Goal: Obtain resource: Download file/media

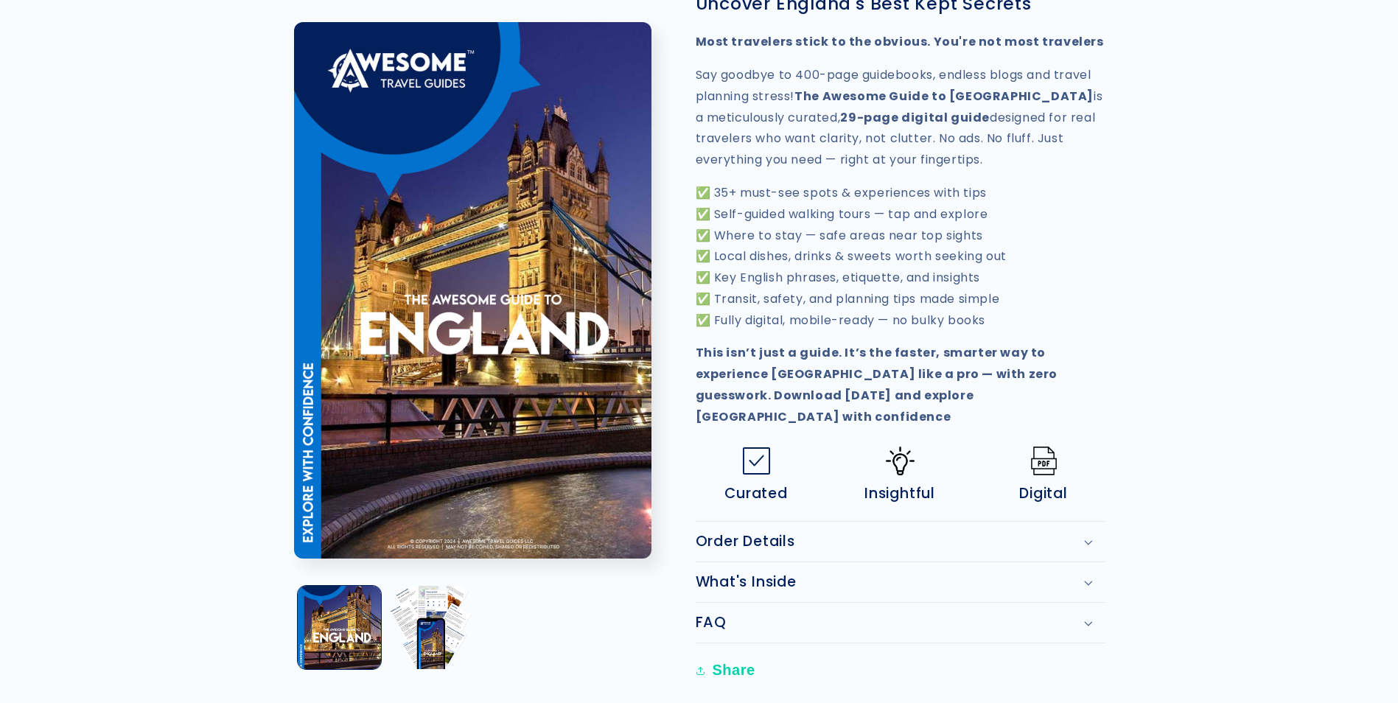
scroll to position [442, 0]
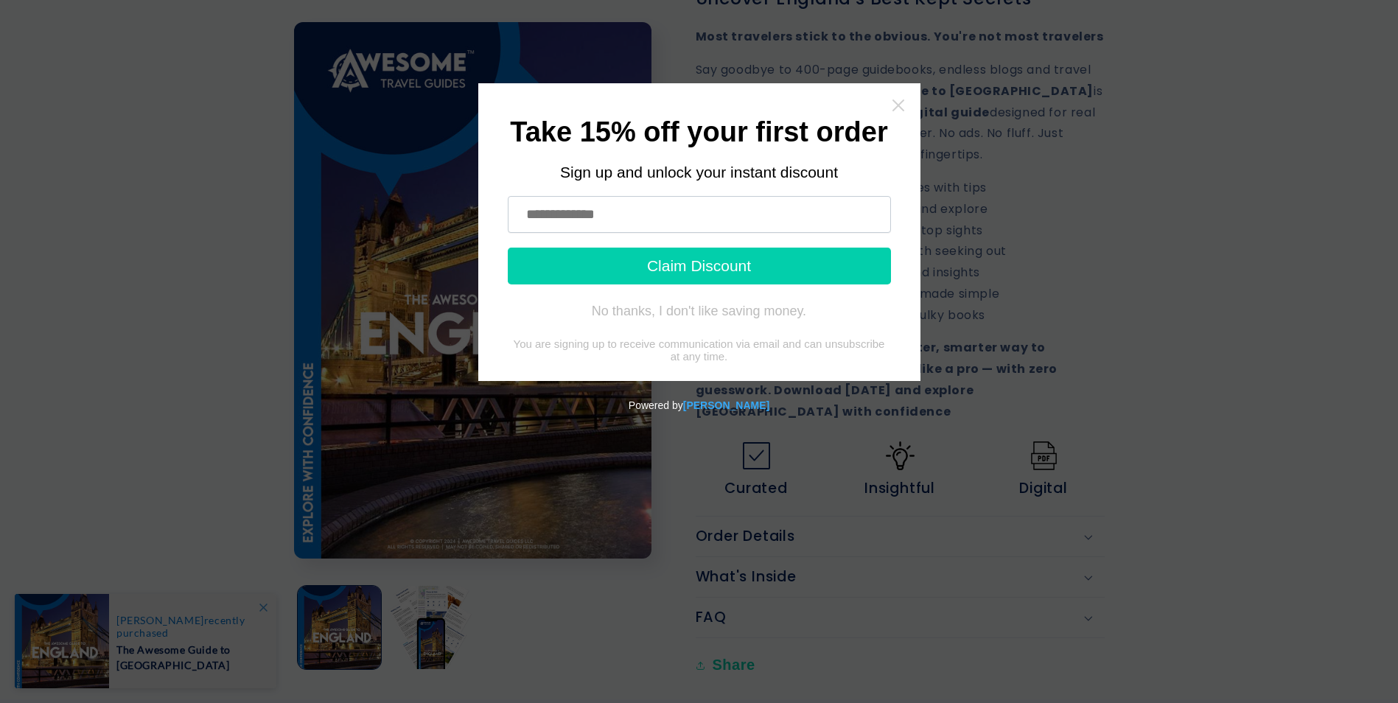
click at [900, 102] on icon "Close widget" at bounding box center [898, 105] width 15 height 15
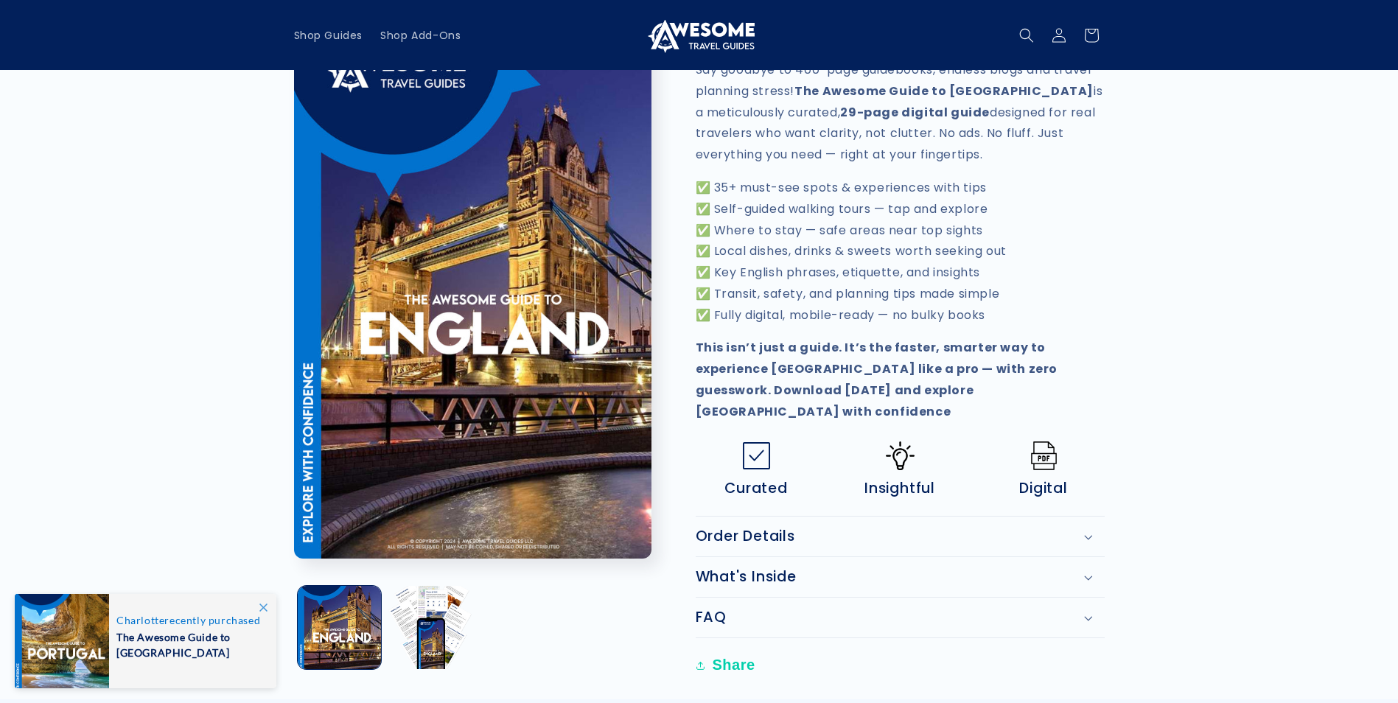
click at [1086, 528] on div "Order Details" at bounding box center [900, 537] width 409 height 18
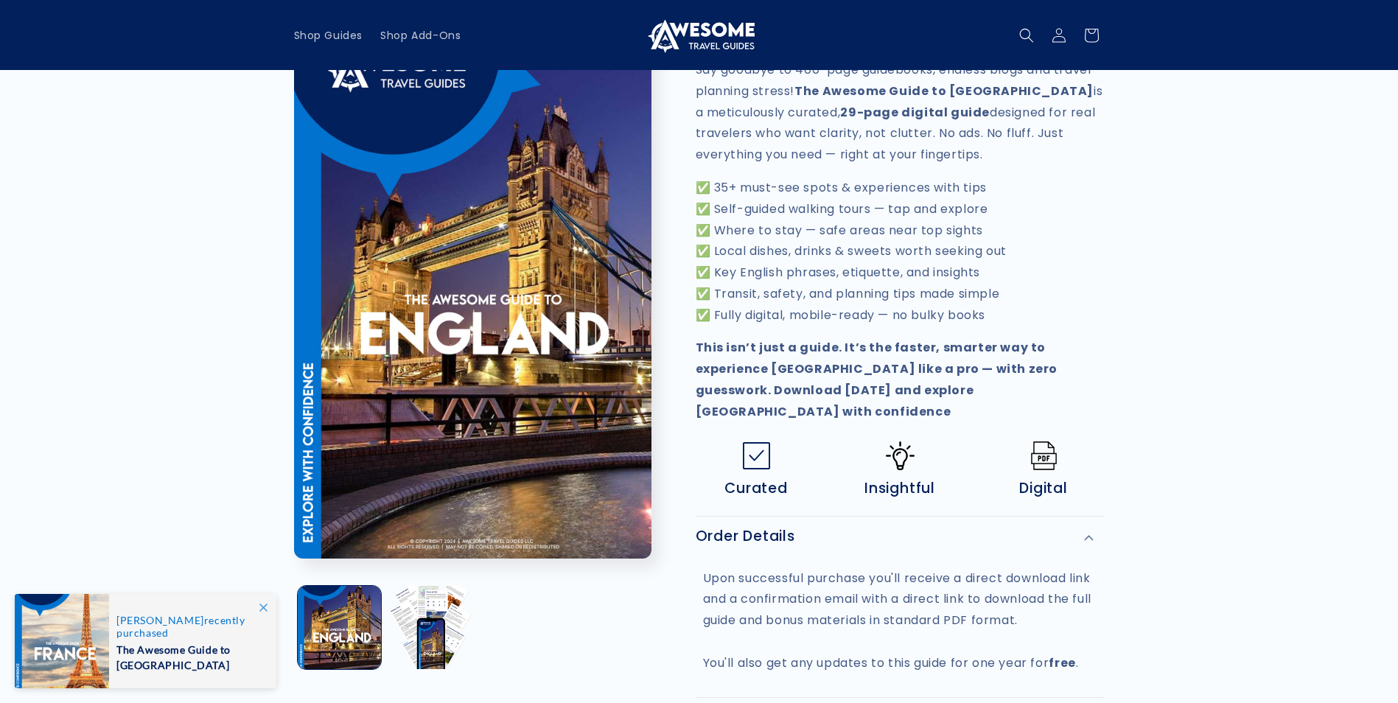
drag, startPoint x: 1138, startPoint y: 98, endPoint x: 1142, endPoint y: 91, distance: 7.6
click at [1141, 94] on product-info "Skip to product information Open media 1 in modal Open media 2 in modal 1 / of …" at bounding box center [699, 233] width 1398 height 1211
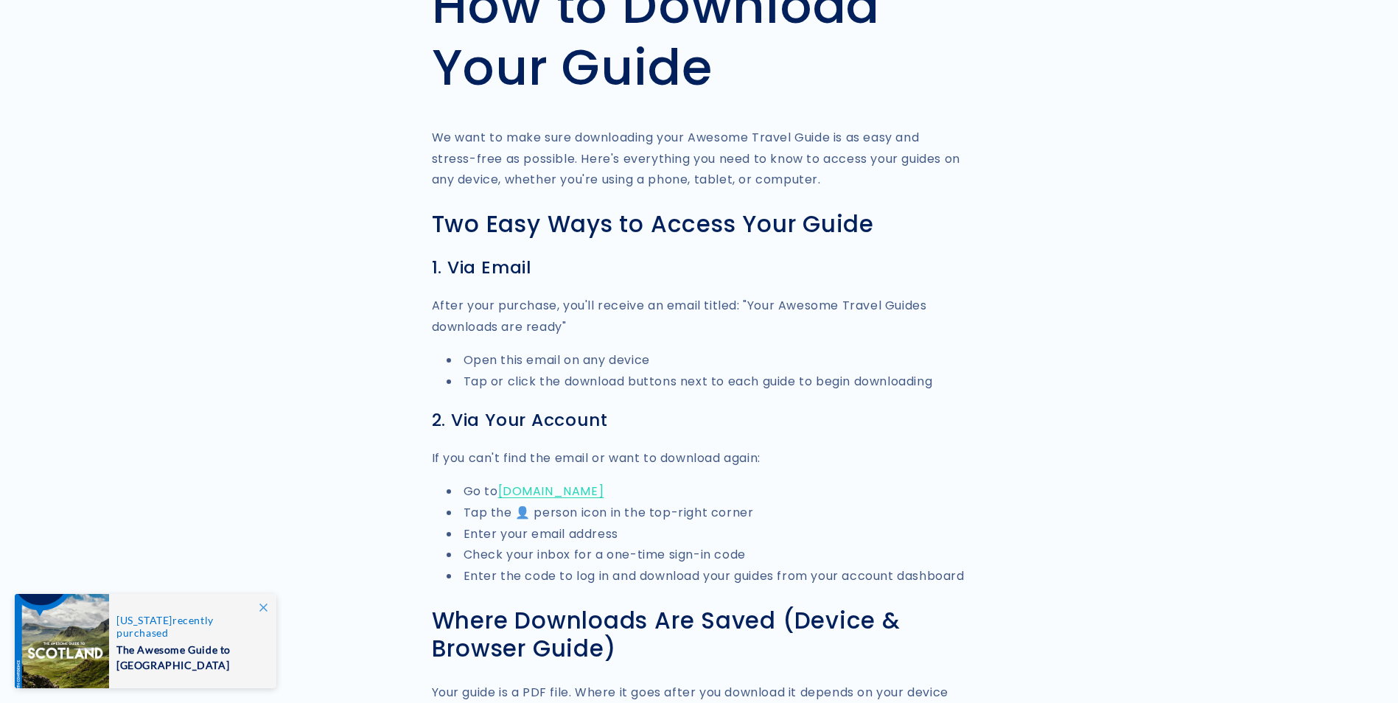
scroll to position [147, 0]
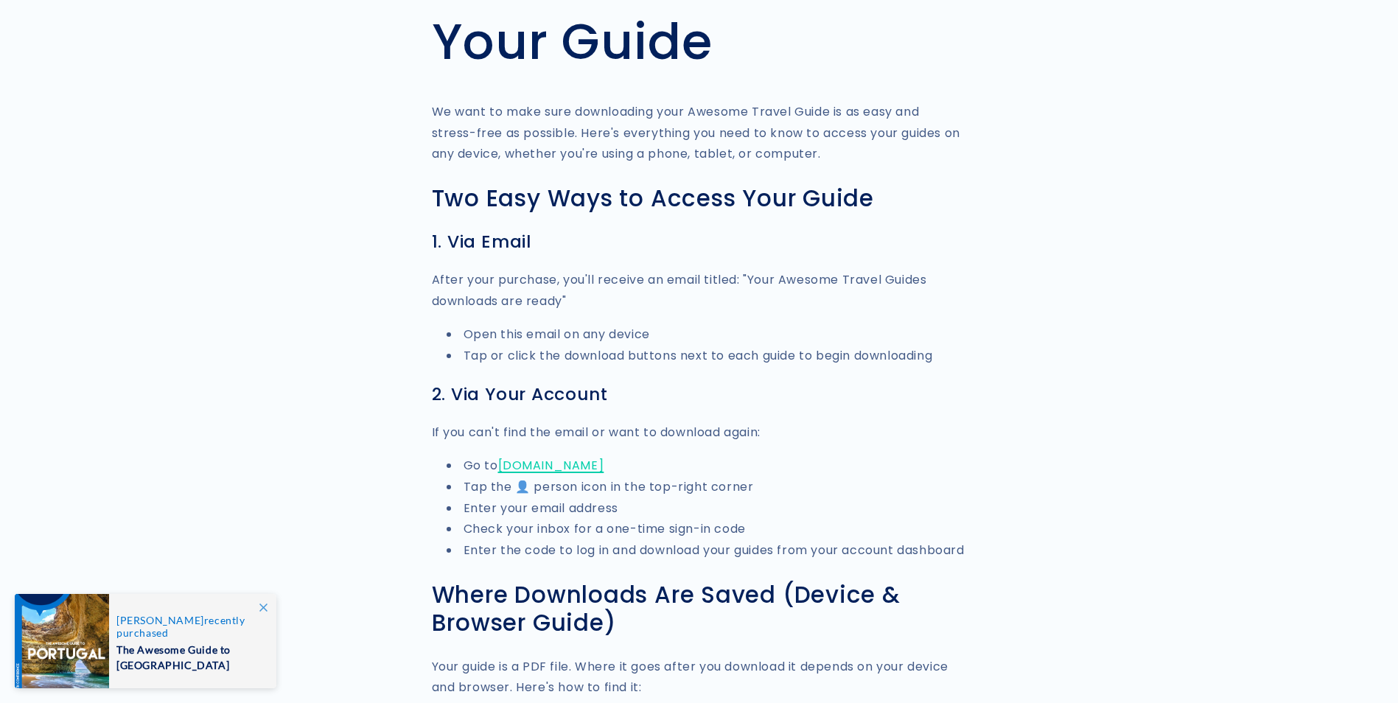
click at [580, 463] on link "awesometravelguides.com" at bounding box center [551, 465] width 106 height 17
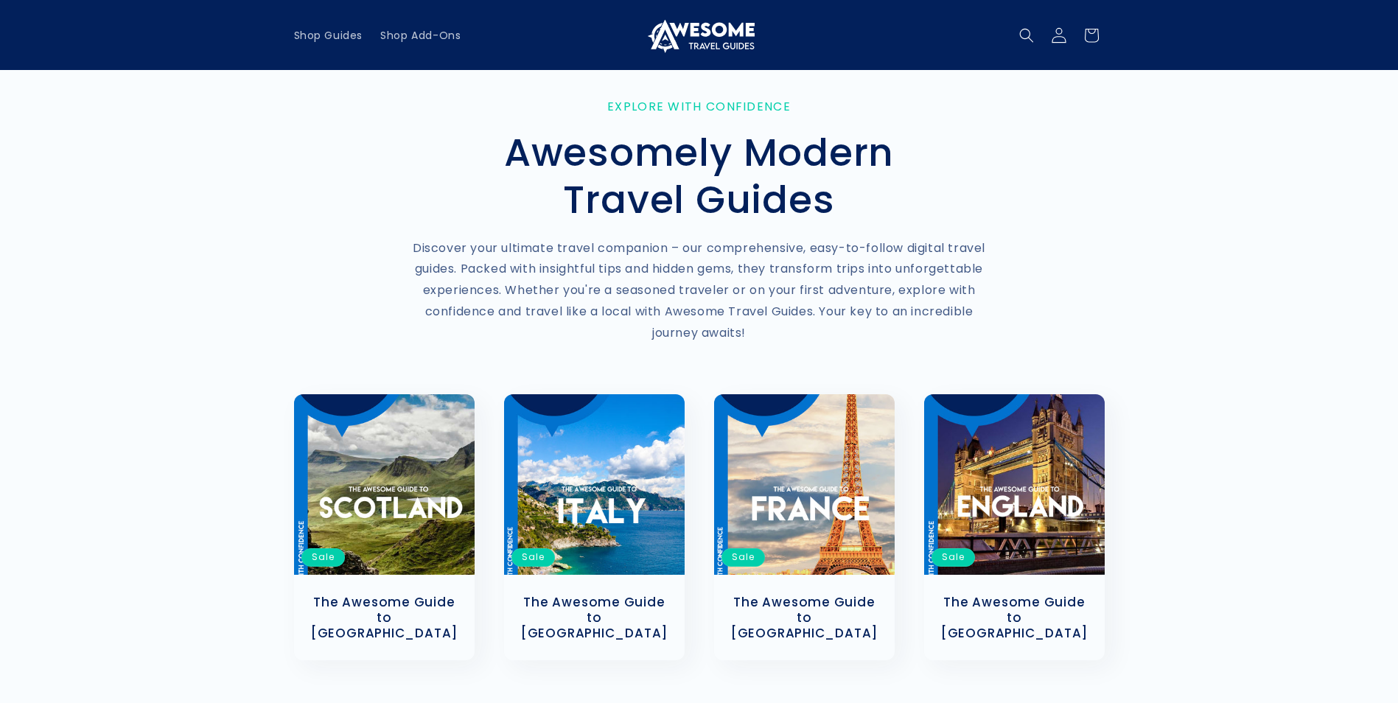
click at [1059, 32] on icon at bounding box center [1058, 34] width 15 height 15
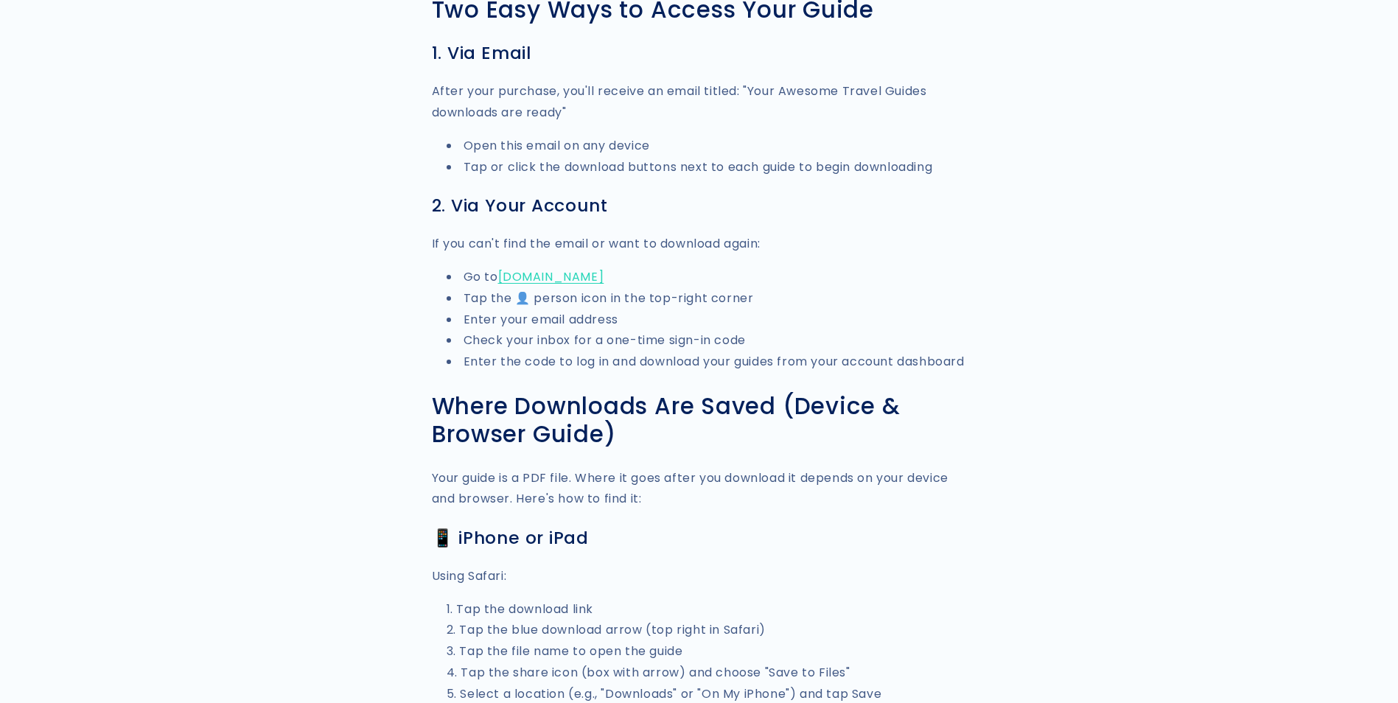
scroll to position [368, 0]
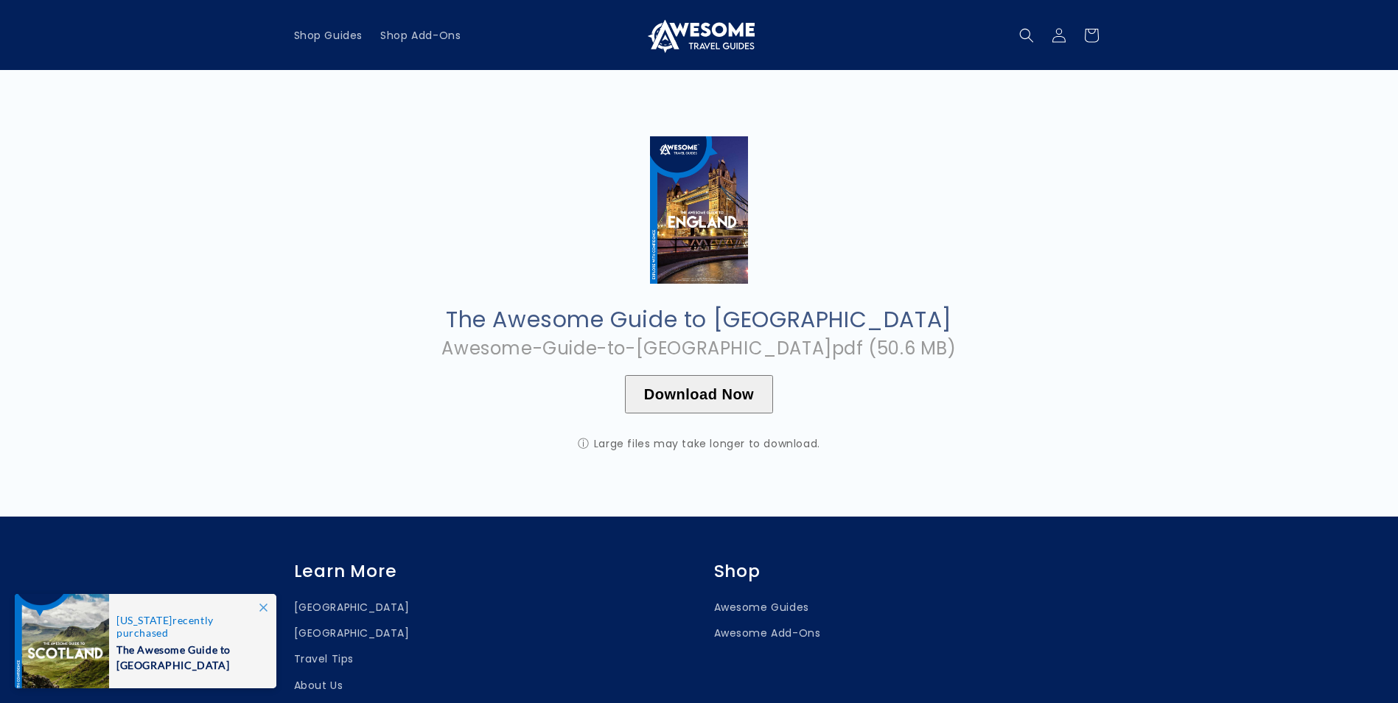
click at [710, 390] on button "Download Now" at bounding box center [699, 394] width 148 height 38
